Goal: Task Accomplishment & Management: Use online tool/utility

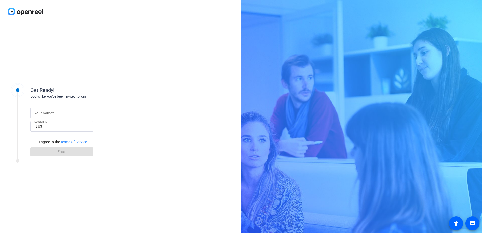
click at [80, 113] on input "Your name" at bounding box center [61, 113] width 55 height 6
type input "[PERSON_NAME]"
click at [37, 141] on input "I agree to the Terms Of Service" at bounding box center [33, 142] width 10 height 10
checkbox input "true"
click at [28, 195] on div "Get Ready! Looks like you've been invited to join Your name [PERSON_NAME] Sessi…" at bounding box center [120, 128] width 241 height 210
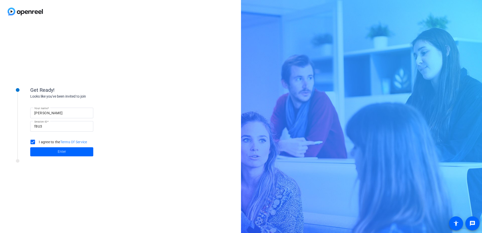
click at [40, 173] on div "Get Ready! Looks like you've been invited to join Your name [PERSON_NAME] Sessi…" at bounding box center [68, 127] width 126 height 101
click at [57, 152] on span at bounding box center [61, 152] width 63 height 12
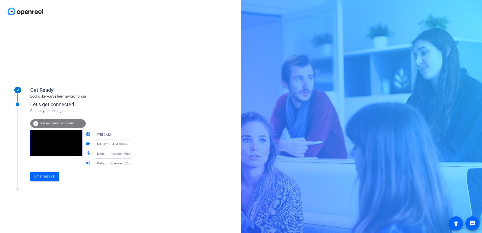
click at [133, 154] on icon at bounding box center [136, 154] width 6 height 6
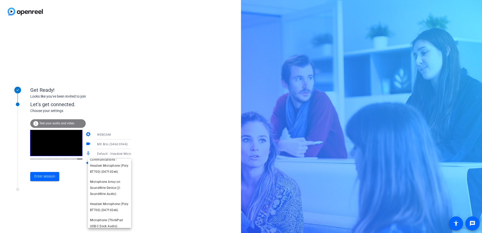
scroll to position [52, 0]
click at [108, 216] on span "Speakerphone (MX Brio) (046d:0944)" at bounding box center [109, 220] width 39 height 12
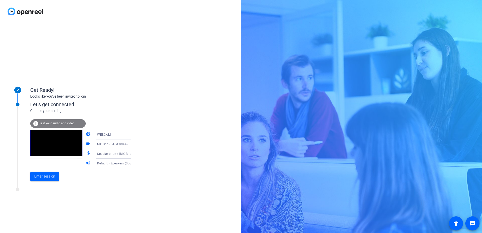
click at [113, 143] on span "MX Brio (046d:0944)" at bounding box center [112, 145] width 31 height 4
click at [151, 147] on div at bounding box center [241, 116] width 482 height 233
click at [110, 133] on div "WEBCAM" at bounding box center [116, 134] width 38 height 6
click at [171, 146] on div at bounding box center [241, 116] width 482 height 233
click at [114, 146] on span "MX Brio (046d:0944)" at bounding box center [112, 145] width 31 height 4
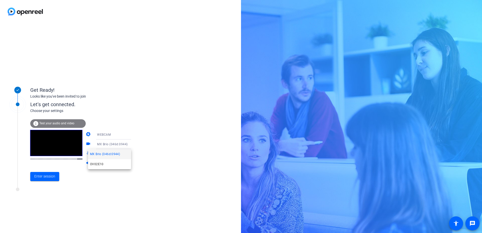
click at [158, 152] on div at bounding box center [241, 116] width 482 height 233
click at [116, 153] on span "Speakerphone (MX Brio) (046d:0944)" at bounding box center [124, 154] width 55 height 4
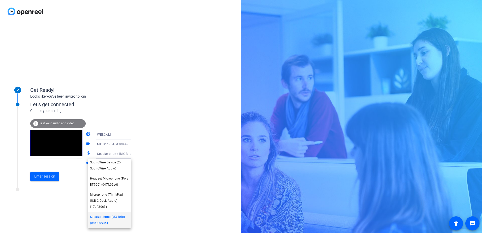
click at [161, 183] on div at bounding box center [241, 116] width 482 height 233
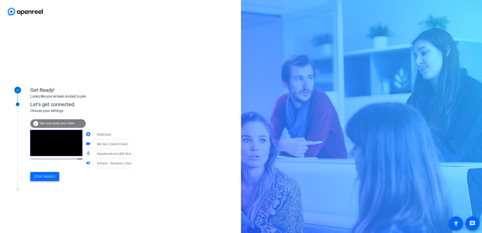
click at [52, 180] on span at bounding box center [44, 177] width 29 height 12
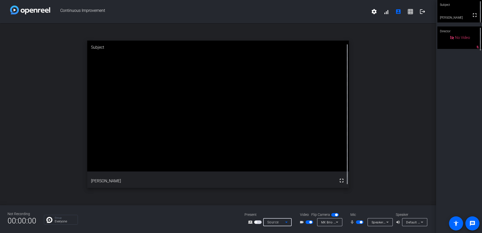
click at [283, 222] on div "Source" at bounding box center [276, 222] width 18 height 6
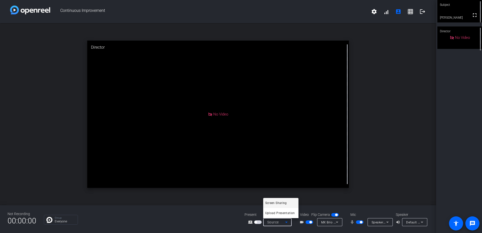
click at [222, 214] on div at bounding box center [241, 116] width 482 height 233
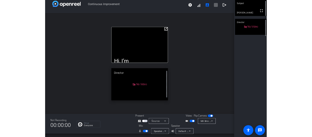
scroll to position [6, 0]
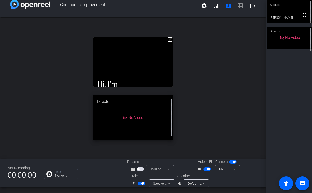
click at [169, 41] on mat-icon "open_in_new" at bounding box center [170, 40] width 6 height 6
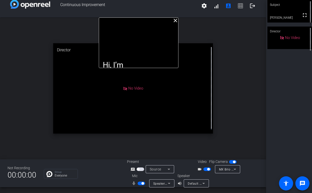
drag, startPoint x: 149, startPoint y: 39, endPoint x: 152, endPoint y: 5, distance: 33.4
click at [152, 5] on div "Continuous Improvement settings signal_cellular_alt account_box grid_on logout …" at bounding box center [133, 96] width 266 height 193
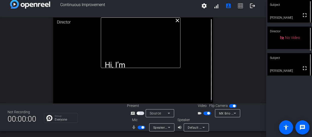
drag, startPoint x: 172, startPoint y: 32, endPoint x: 186, endPoint y: 31, distance: 14.7
click at [181, 31] on div "Hi, I’m [PERSON_NAME], and I’ve been with Prudential since [DATE]. I currently …" at bounding box center [141, 42] width 80 height 50
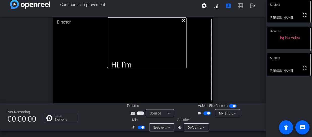
drag, startPoint x: 111, startPoint y: 31, endPoint x: 100, endPoint y: 15, distance: 19.7
click at [100, 15] on div "Continuous Improvement settings signal_cellular_alt account_box grid_on logout …" at bounding box center [133, 68] width 266 height 137
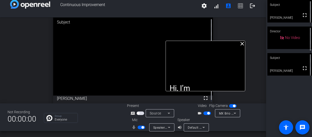
drag, startPoint x: 107, startPoint y: 30, endPoint x: 173, endPoint y: 53, distance: 69.8
click at [173, 53] on div "Hi, I’m [PERSON_NAME], and I’ve been with Prudential since [DATE]. I currently …" at bounding box center [206, 66] width 80 height 50
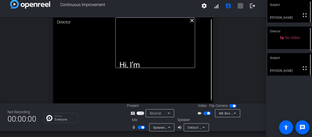
drag, startPoint x: 165, startPoint y: 68, endPoint x: 106, endPoint y: 11, distance: 81.9
click at [106, 11] on div "Continuous Improvement settings signal_cellular_alt account_box grid_on logout …" at bounding box center [133, 68] width 266 height 137
drag, startPoint x: 183, startPoint y: 67, endPoint x: 172, endPoint y: 59, distance: 13.9
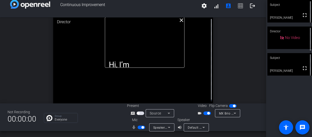
scroll to position [0, 0]
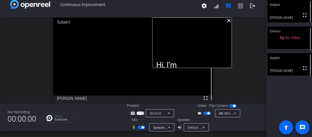
drag, startPoint x: 146, startPoint y: 39, endPoint x: 193, endPoint y: 18, distance: 51.8
click at [193, 18] on div "Hi, I’m [PERSON_NAME], and I’ve been with Prudential since [DATE]. I currently …" at bounding box center [192, 42] width 80 height 50
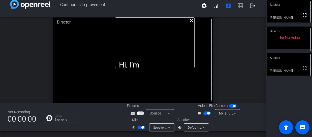
drag, startPoint x: 179, startPoint y: 39, endPoint x: 142, endPoint y: 15, distance: 44.4
click at [142, 15] on div "Continuous Improvement settings signal_cellular_alt account_box grid_on logout …" at bounding box center [133, 68] width 266 height 137
click at [199, 3] on span at bounding box center [204, 6] width 12 height 12
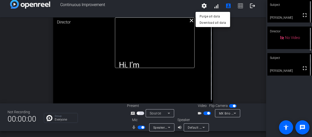
click at [238, 2] on div at bounding box center [156, 68] width 312 height 137
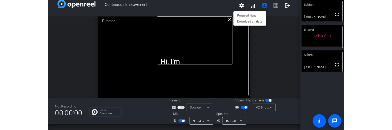
scroll to position [6, 0]
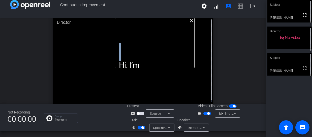
click at [238, 3] on span "settings signal_cellular_alt account_box grid_on logout" at bounding box center [228, 6] width 61 height 12
click at [238, 8] on span "settings signal_cellular_alt account_box grid_on logout" at bounding box center [228, 6] width 61 height 12
click at [206, 5] on span at bounding box center [204, 6] width 12 height 12
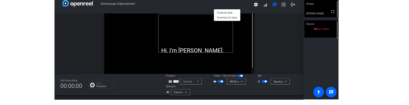
scroll to position [0, 0]
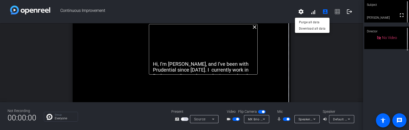
click at [276, 16] on div at bounding box center [204, 65] width 409 height 130
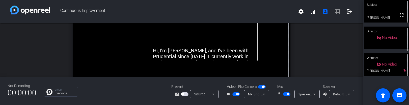
scroll to position [25, 0]
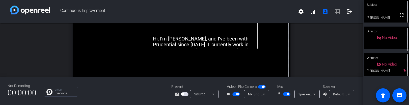
click at [290, 80] on div "Not Recording 00:00:00 Group Everyone Present screen_share_outline Source Video…" at bounding box center [181, 91] width 363 height 28
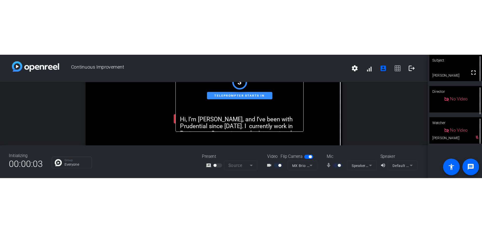
scroll to position [0, 0]
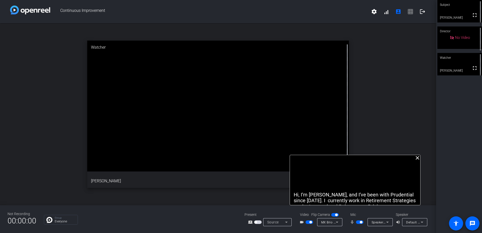
drag, startPoint x: 282, startPoint y: 26, endPoint x: 397, endPoint y: 182, distance: 194.1
click at [397, 182] on div "Hi, I’m [PERSON_NAME], and I’ve been with Prudential since [DATE]. I currently …" at bounding box center [355, 180] width 131 height 50
click at [418, 160] on mat-icon "close" at bounding box center [418, 158] width 6 height 6
